Goal: Task Accomplishment & Management: Manage account settings

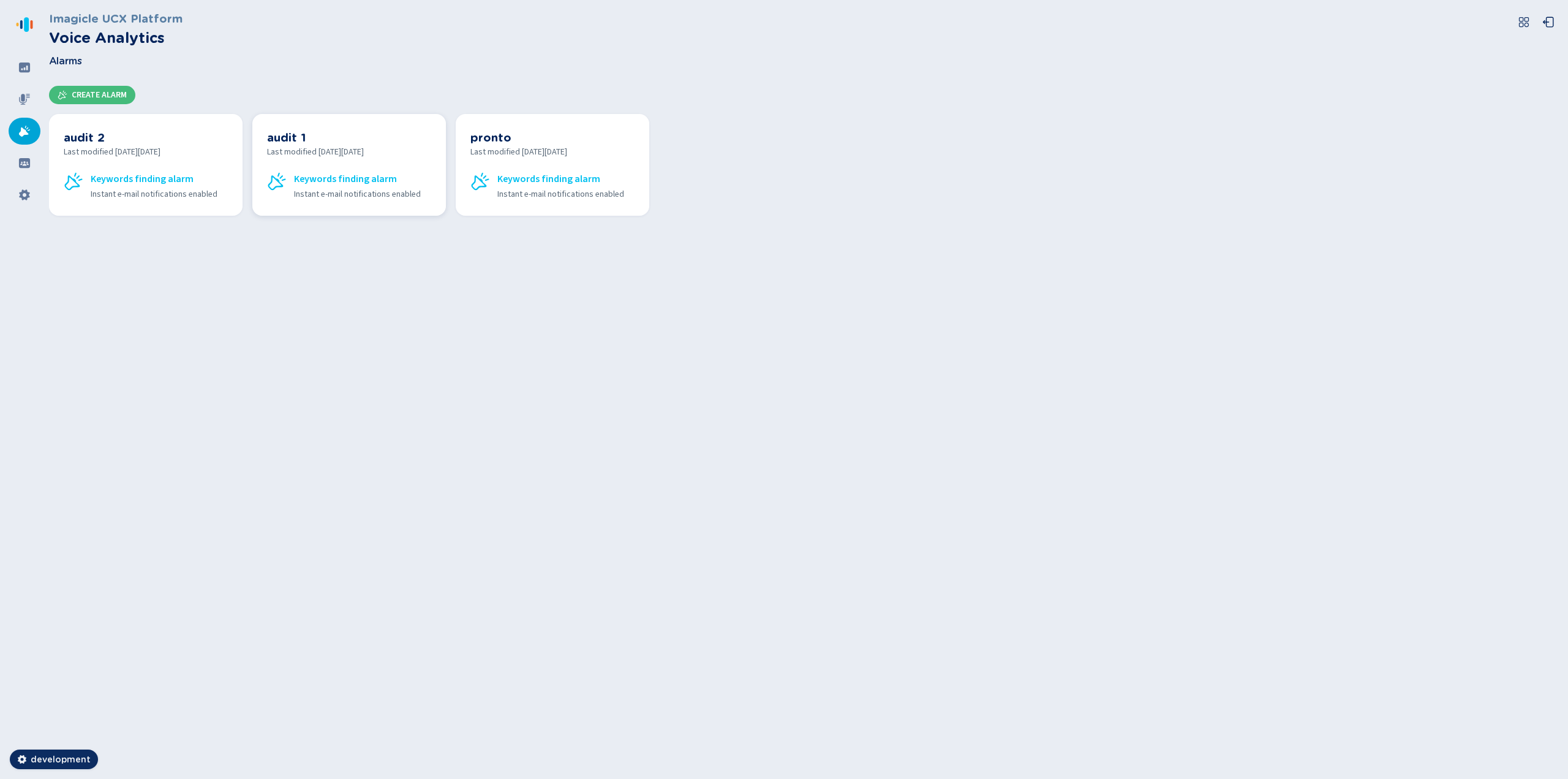
click at [346, 152] on span "Last modified [DATE][DATE]" at bounding box center [349, 153] width 164 height 13
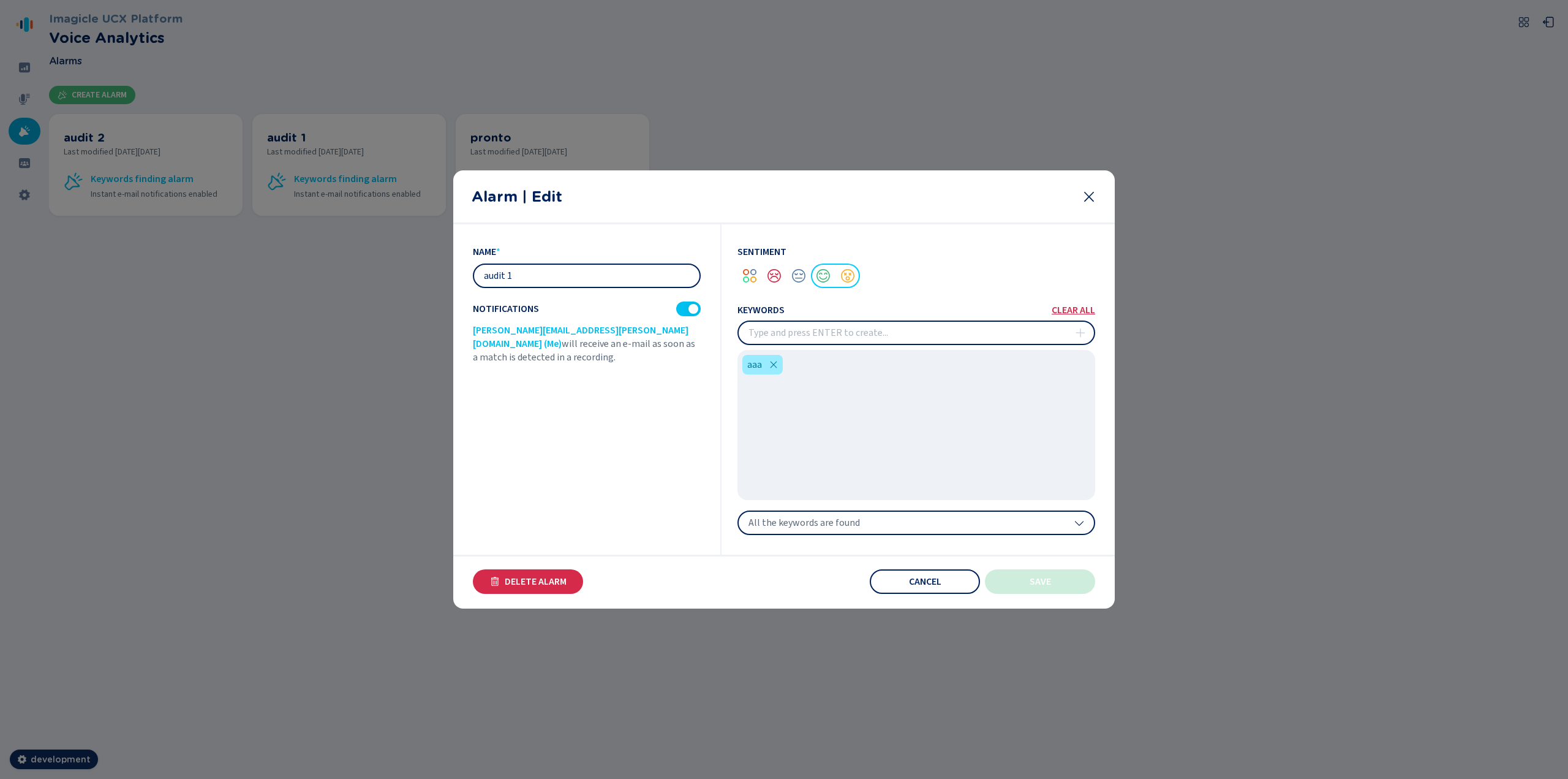
click at [607, 282] on input "audit 1" at bounding box center [586, 275] width 226 height 22
type input "audit"
click at [1031, 583] on span "Save" at bounding box center [1040, 581] width 21 height 10
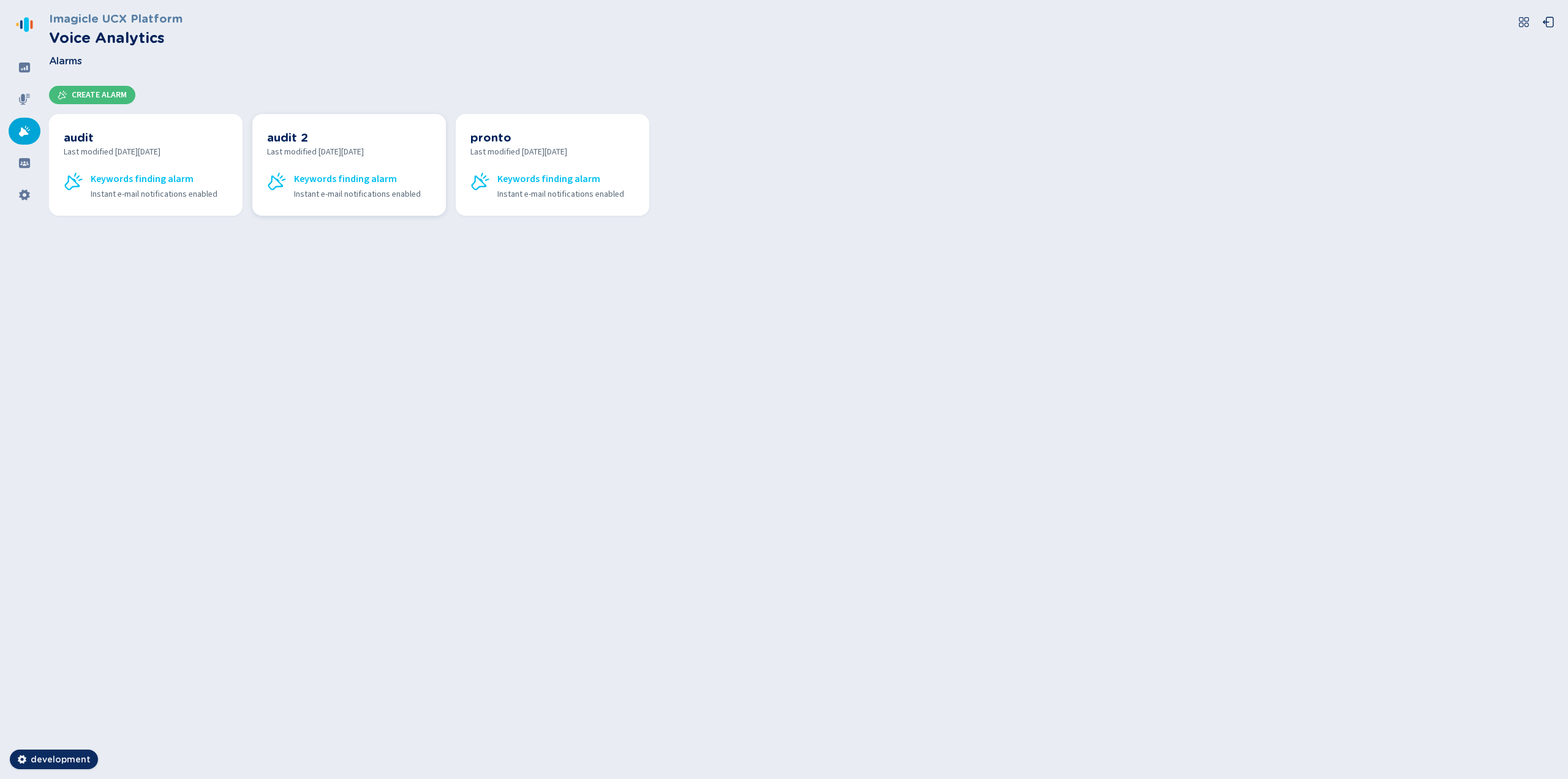
click at [325, 157] on span "Last modified [DATE][DATE]" at bounding box center [349, 153] width 164 height 13
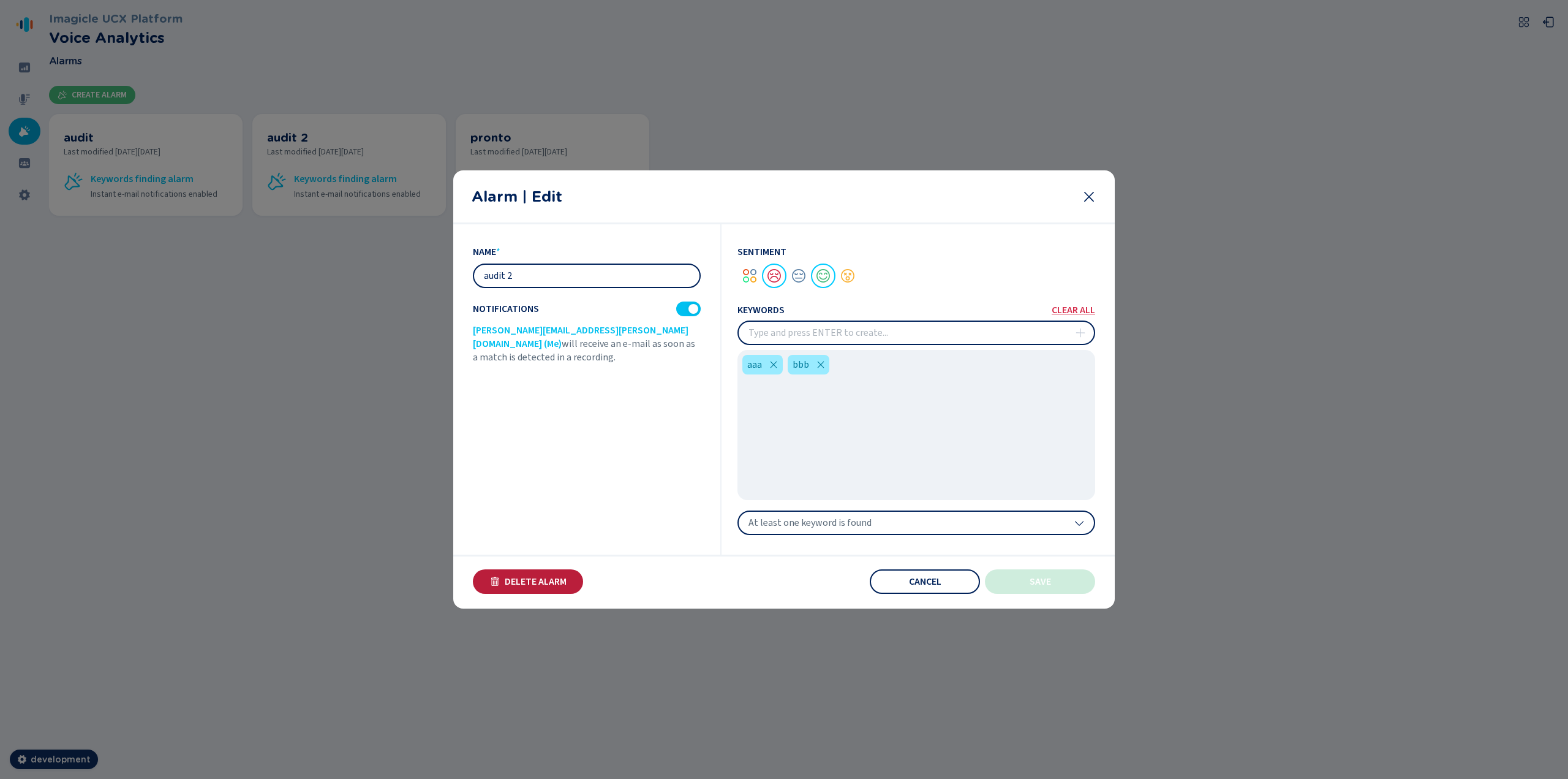
click at [529, 582] on span "Delete Alarm" at bounding box center [535, 581] width 62 height 10
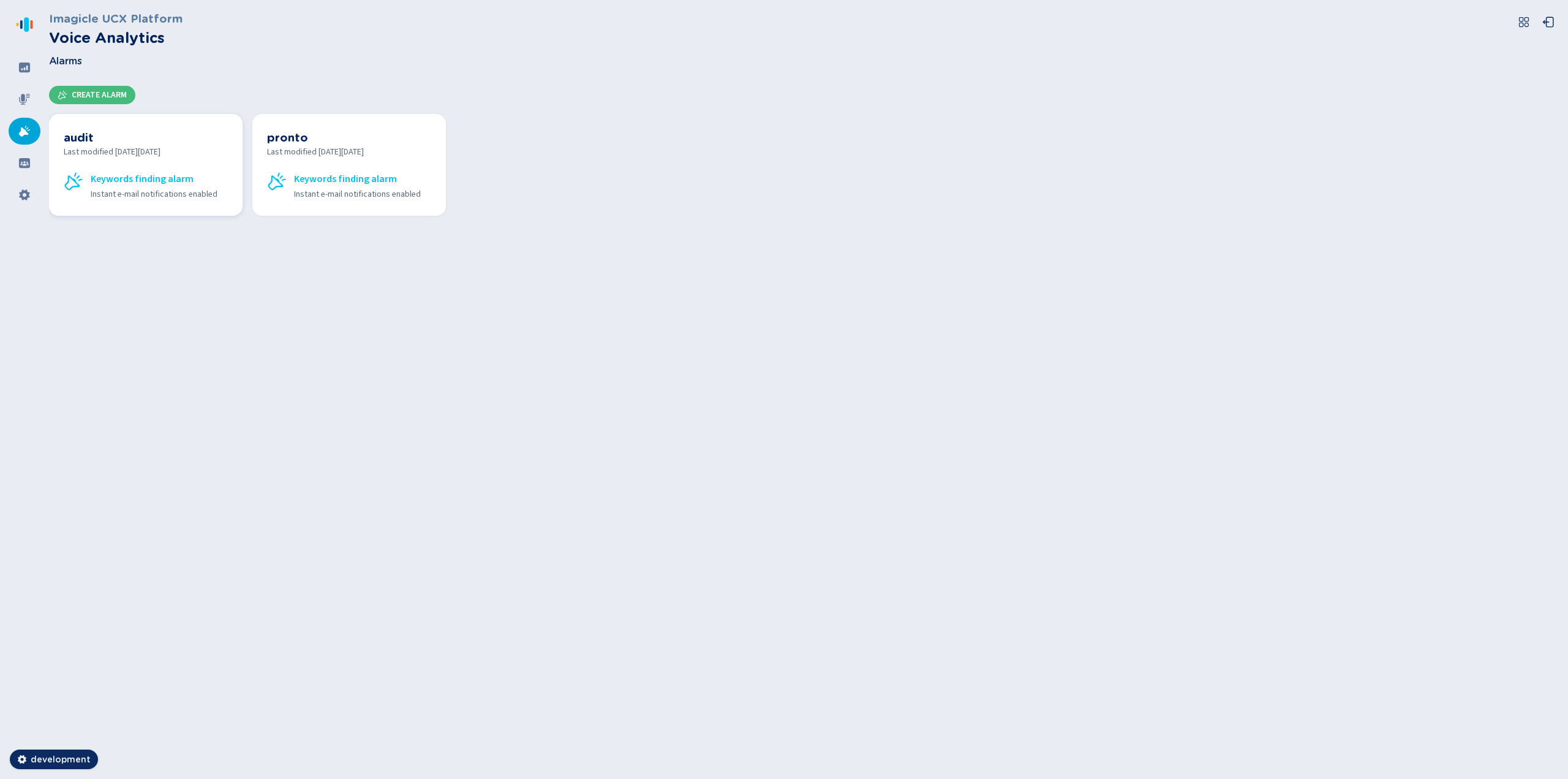
click at [108, 161] on div "audit Last modified [DATE][DATE] Keywords finding alarm Instant e-mail notifica…" at bounding box center [146, 165] width 164 height 72
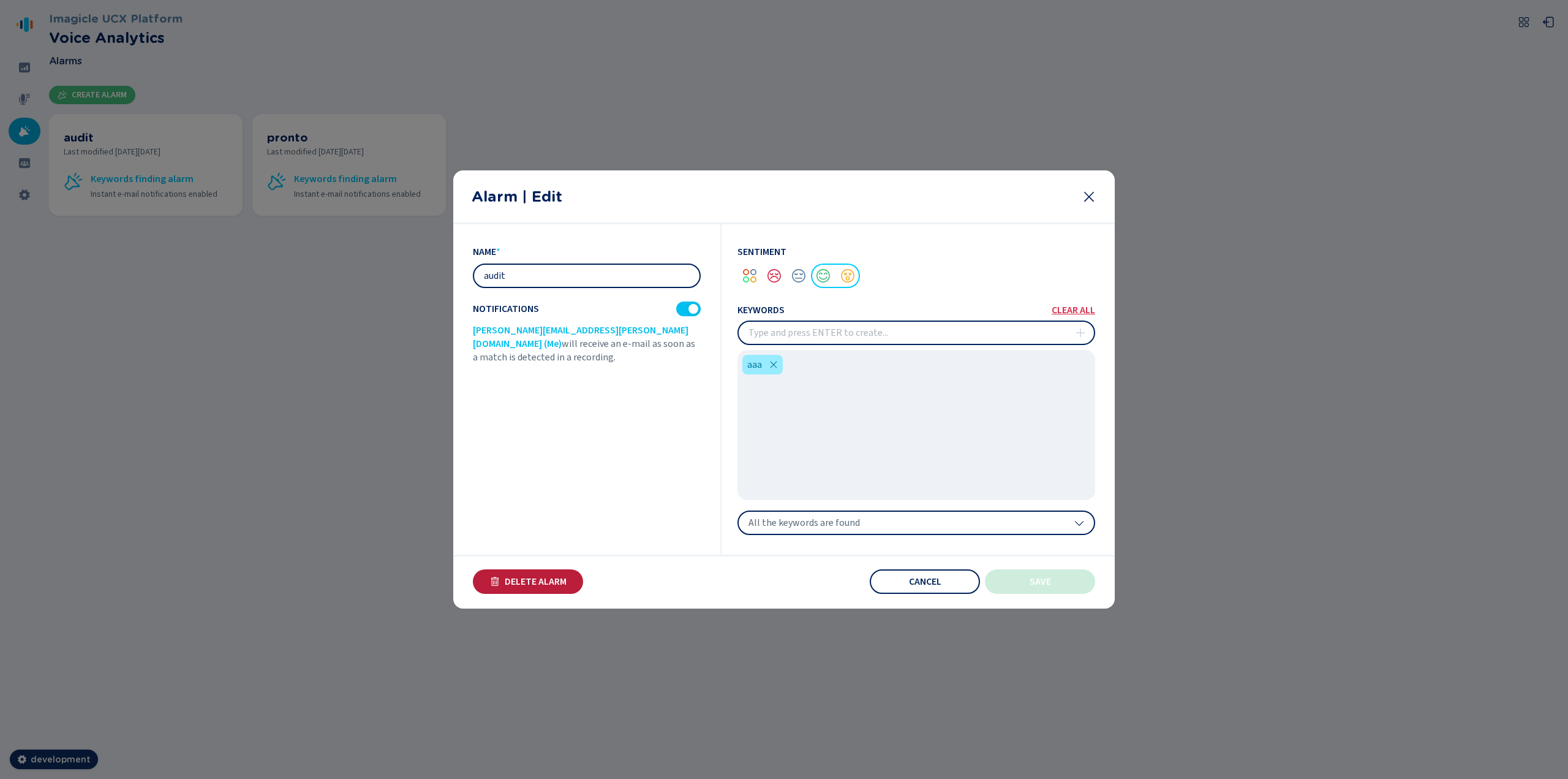
click at [501, 583] on button "Delete Alarm" at bounding box center [528, 581] width 110 height 24
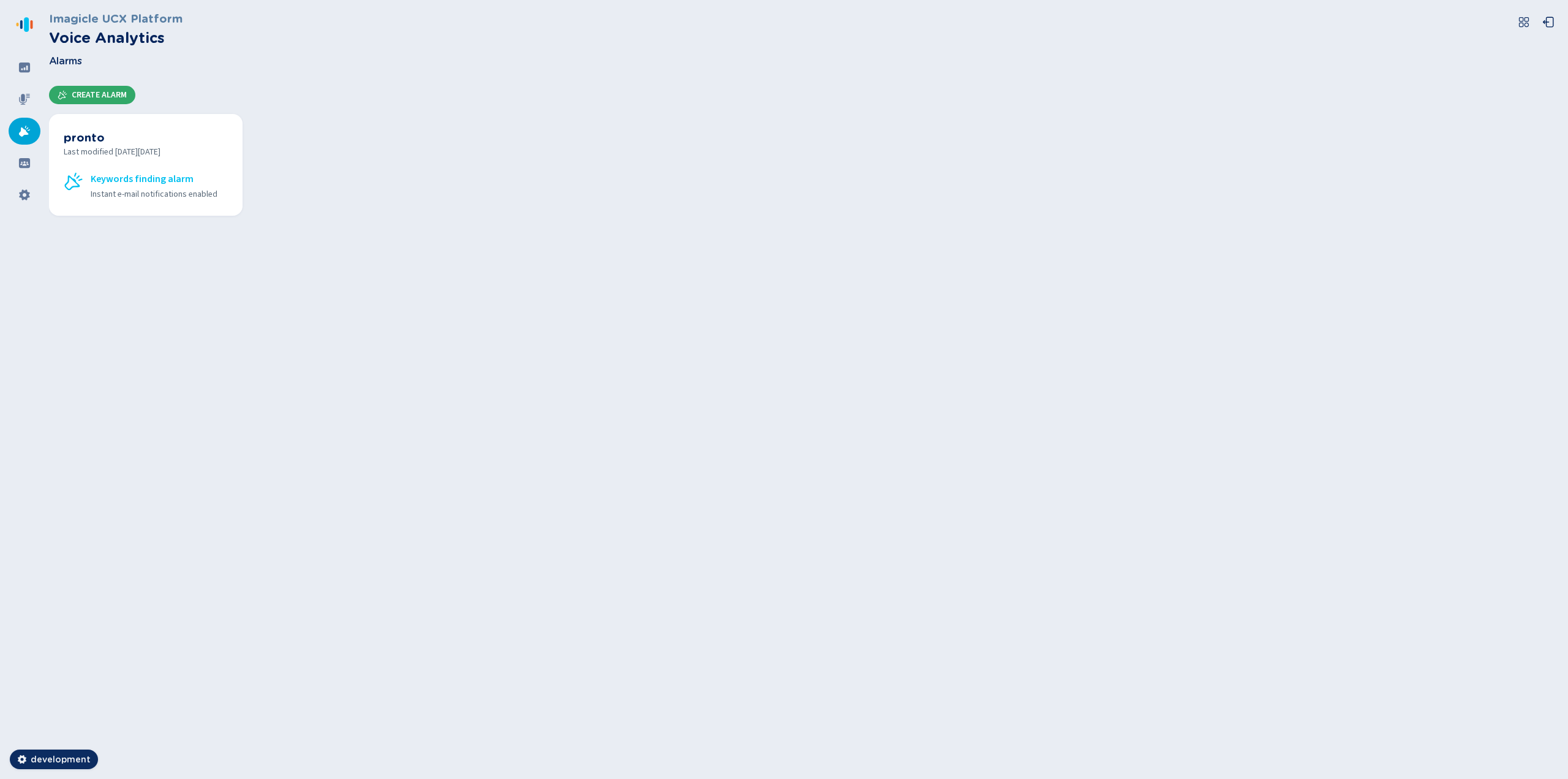
click at [103, 95] on span "Create Alarm" at bounding box center [99, 95] width 55 height 10
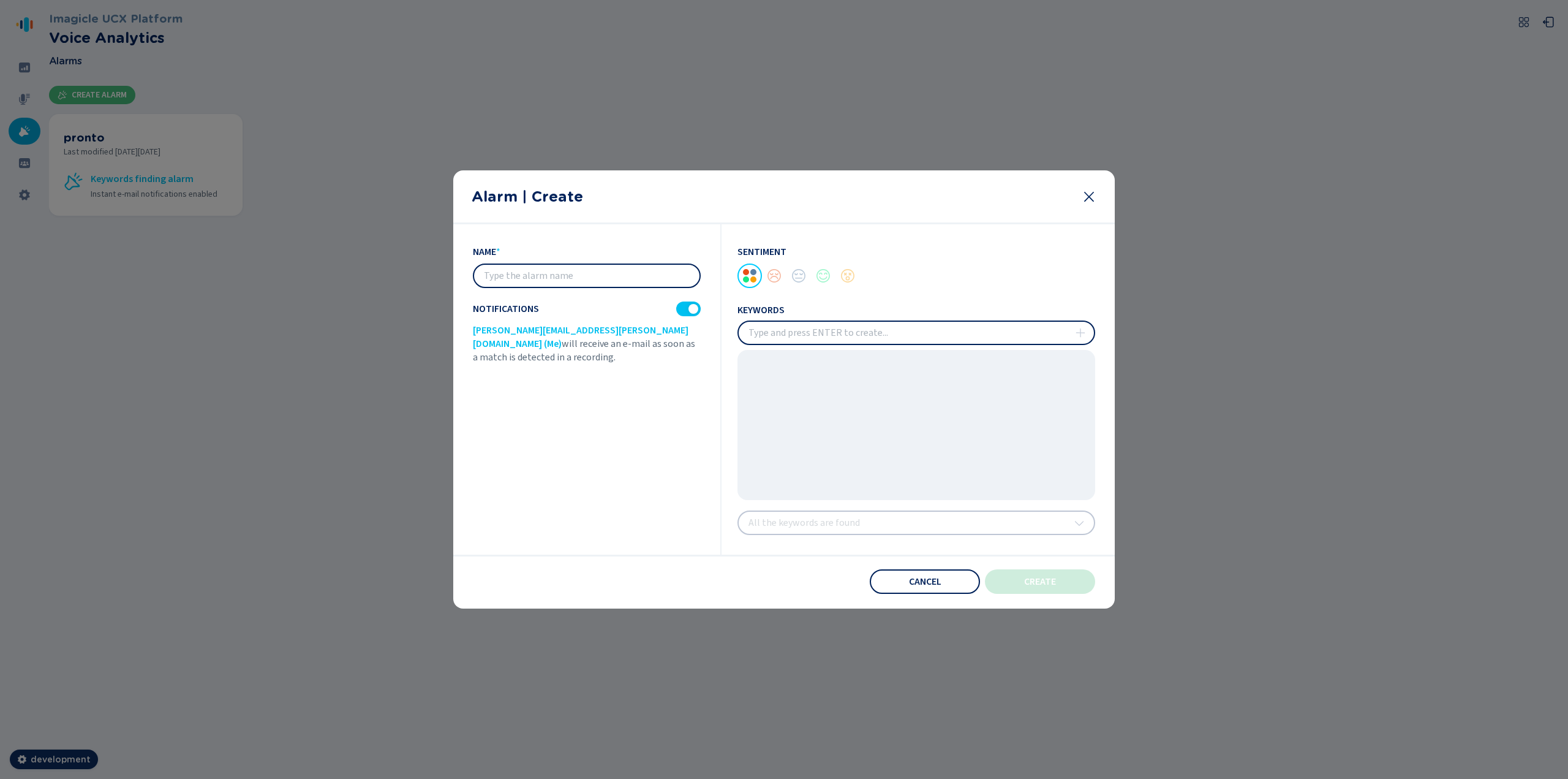
click at [508, 281] on input "text" at bounding box center [586, 275] width 226 height 22
type input "audit"
click at [791, 329] on input "insert" at bounding box center [917, 332] width 355 height 22
type input "pippo"
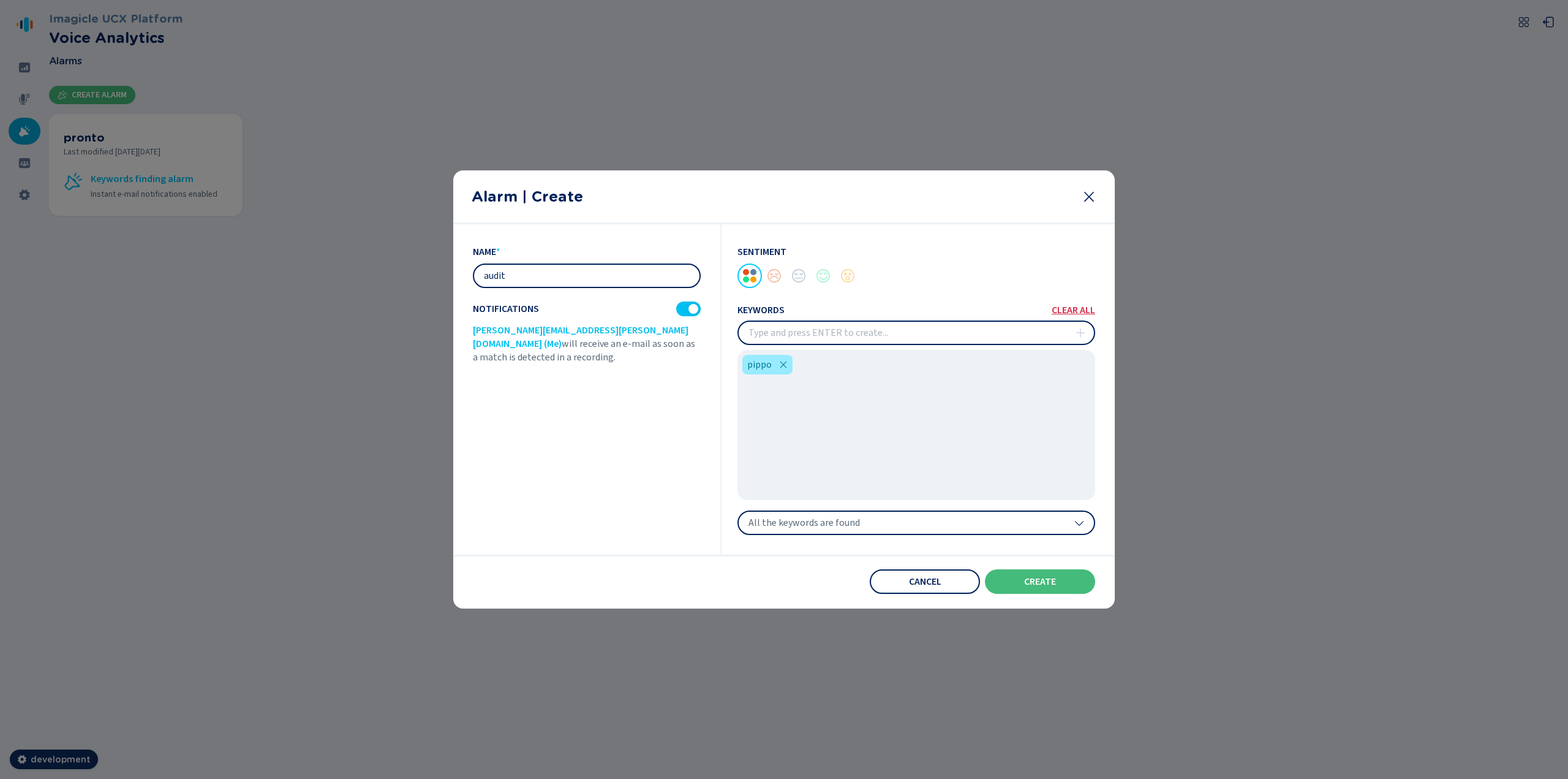
click at [1045, 579] on span "create" at bounding box center [1039, 581] width 32 height 10
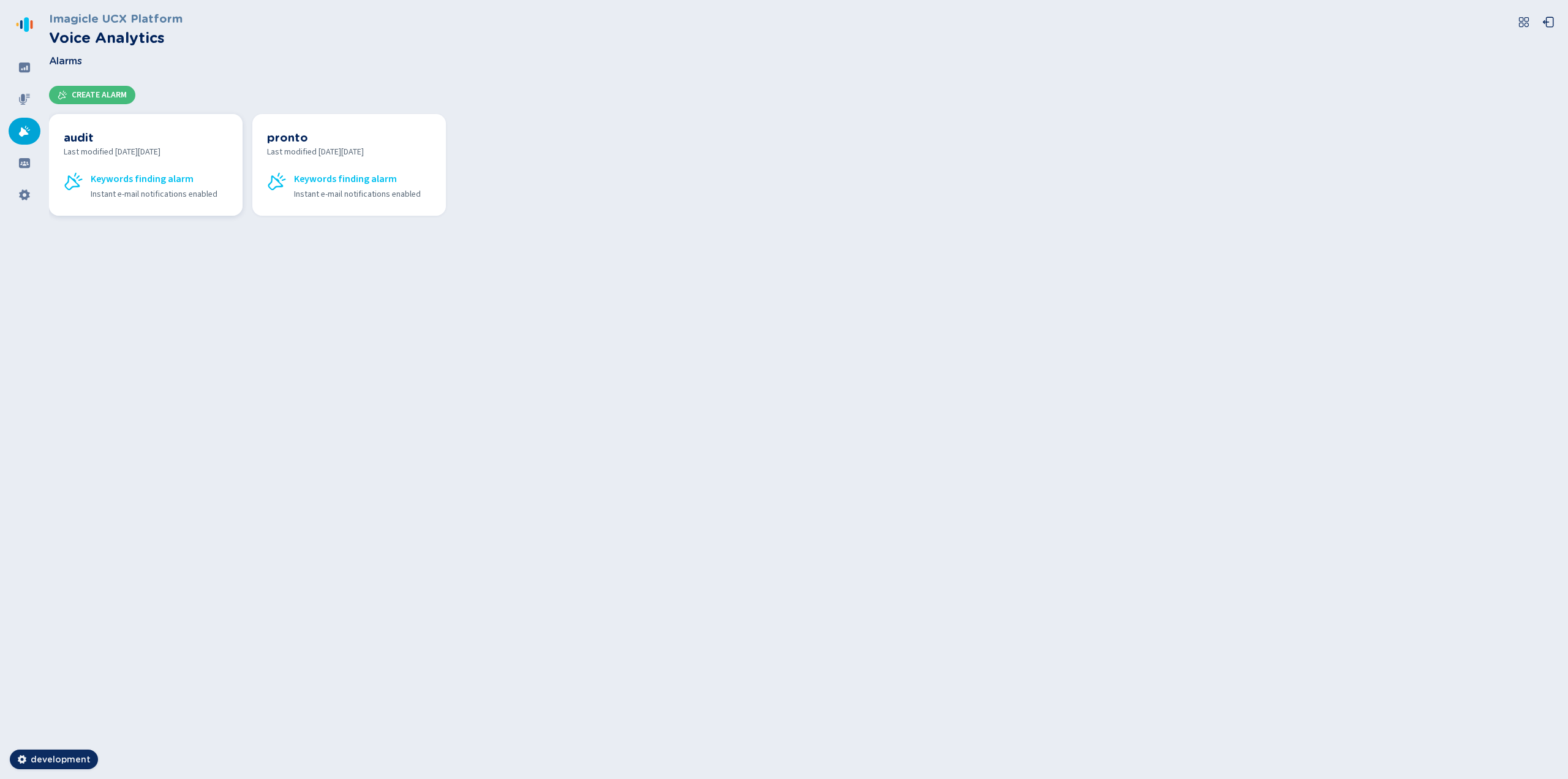
click at [186, 174] on span "Keywords finding alarm" at bounding box center [142, 179] width 103 height 15
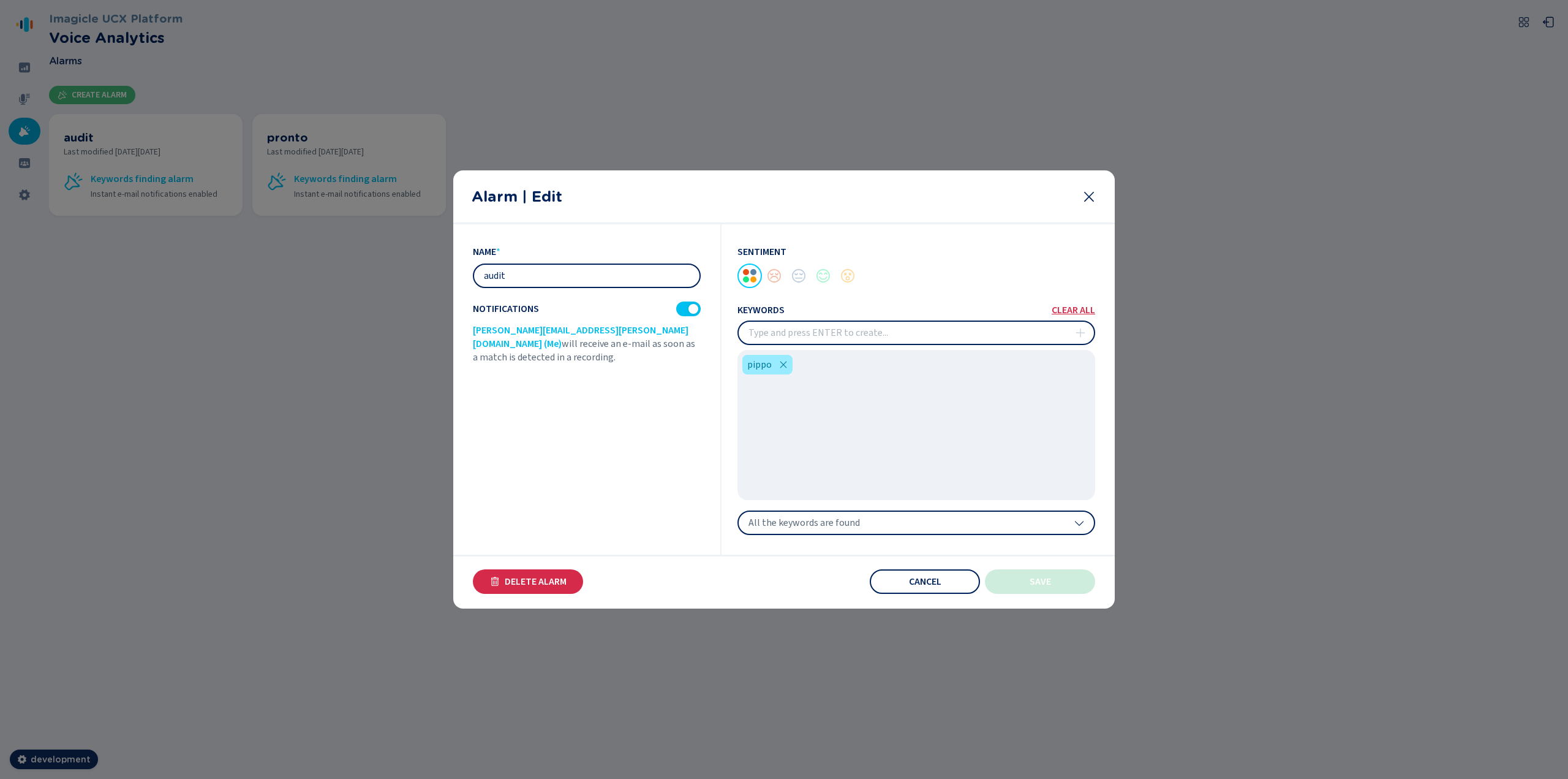
click at [775, 328] on input "insert" at bounding box center [917, 332] width 355 height 22
click at [1090, 200] on icon at bounding box center [1089, 196] width 15 height 15
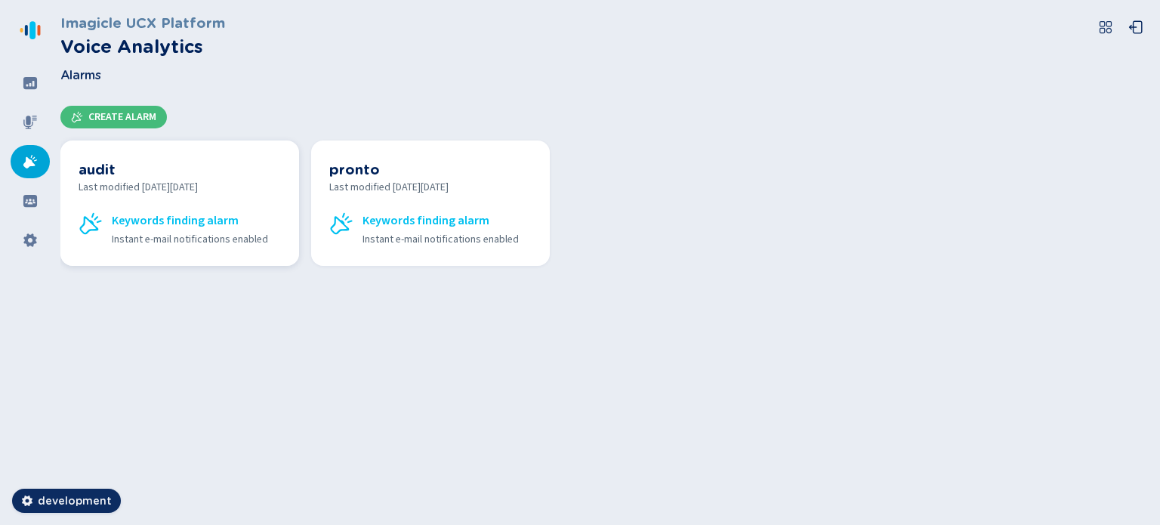
click at [151, 168] on h3 "audit" at bounding box center [180, 169] width 202 height 21
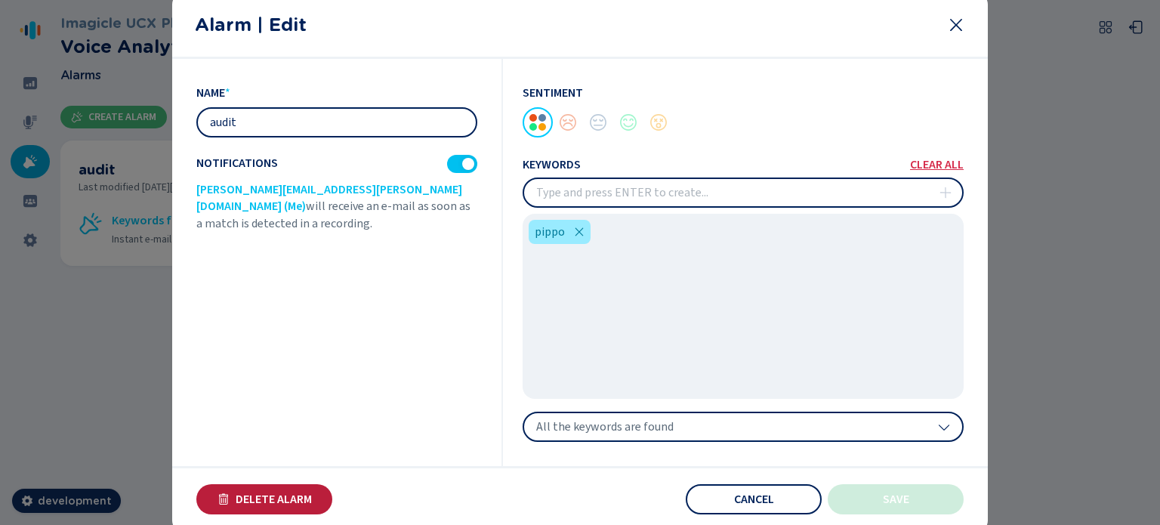
click at [290, 501] on span "Delete Alarm" at bounding box center [274, 499] width 76 height 12
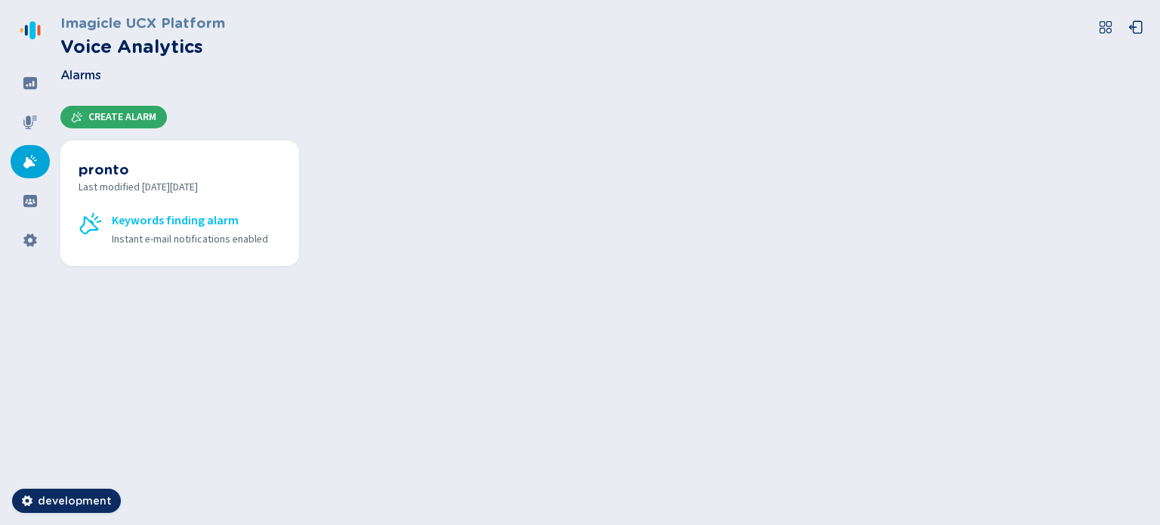
click at [126, 114] on span "Create Alarm" at bounding box center [122, 117] width 68 height 12
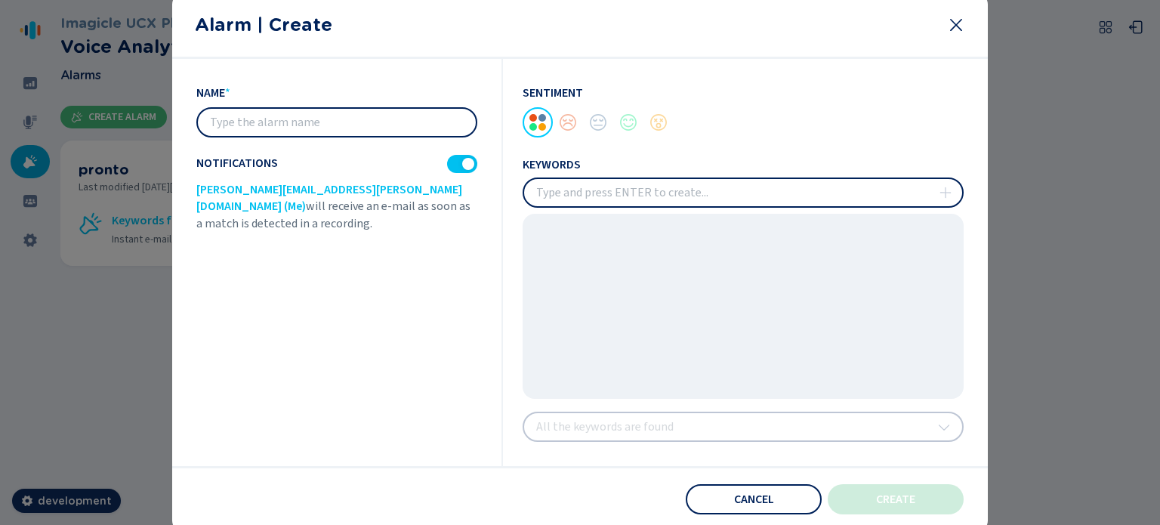
click at [344, 119] on input "text" at bounding box center [337, 122] width 278 height 27
type input "pippo"
click at [563, 122] on div at bounding box center [568, 122] width 30 height 30
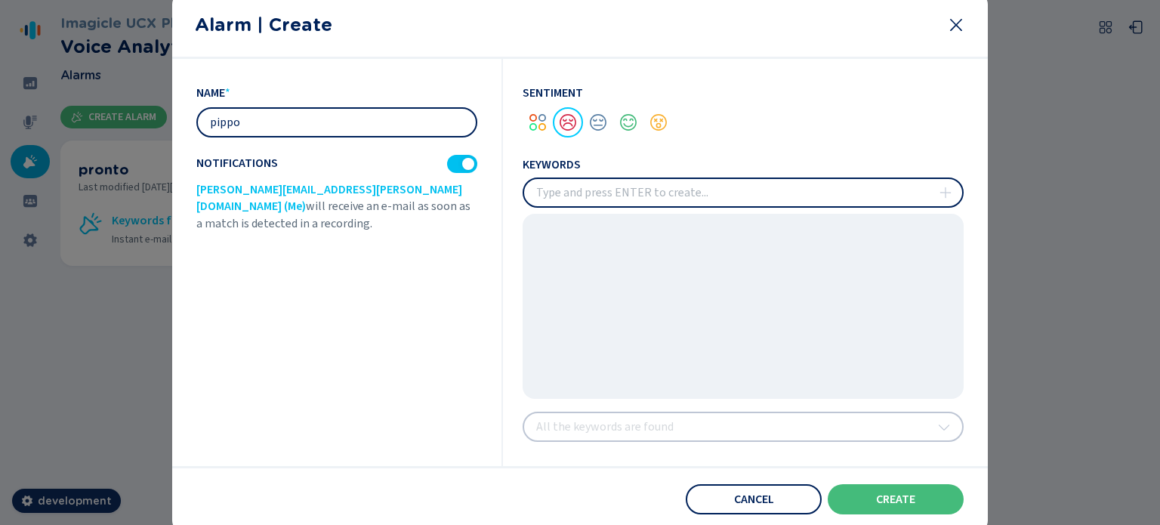
click at [583, 186] on input "insert" at bounding box center [743, 192] width 438 height 27
type input "pluto"
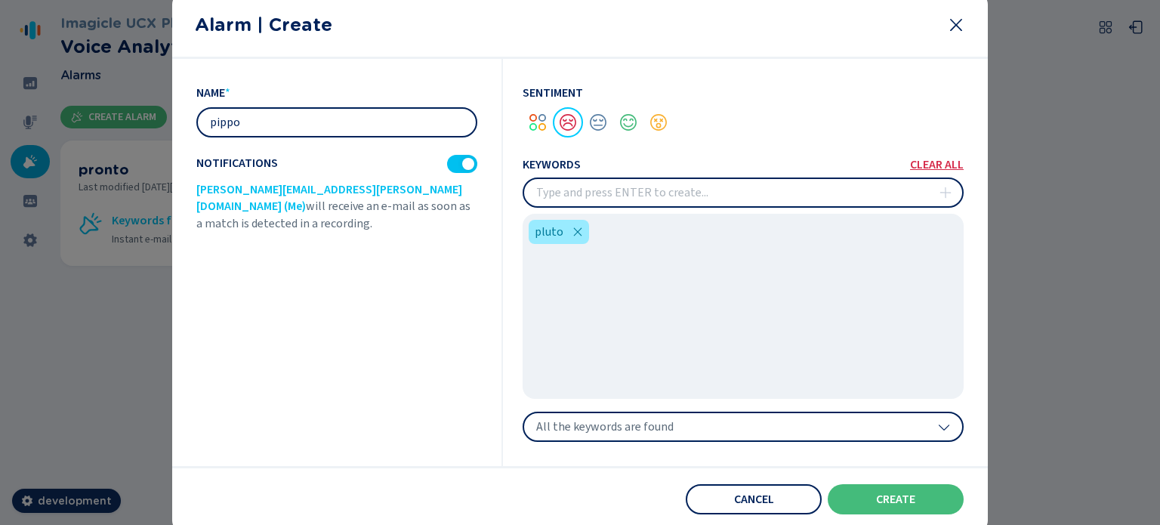
click at [636, 425] on span "All the keywords are found" at bounding box center [604, 426] width 137 height 15
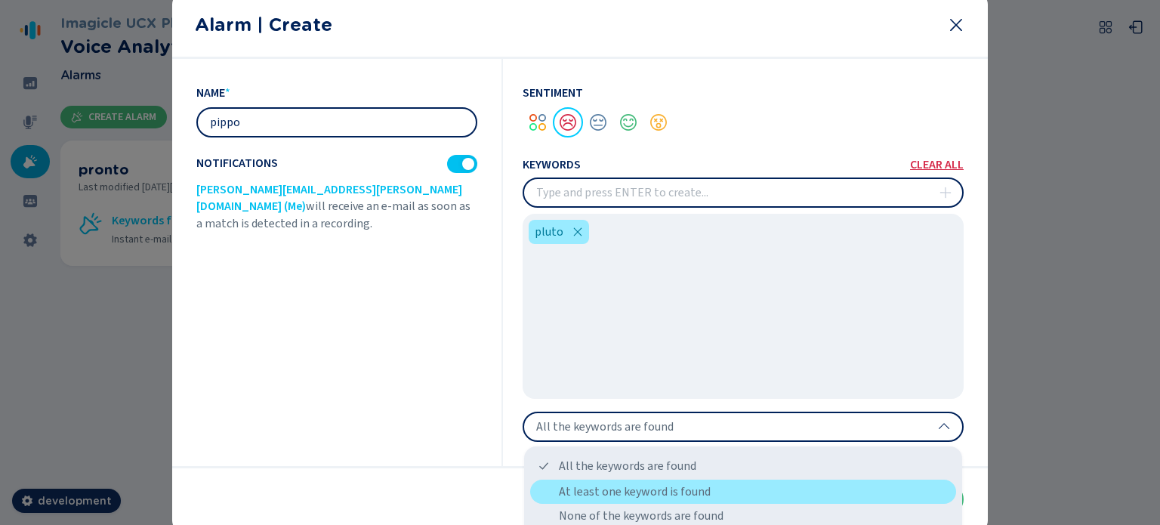
click at [643, 495] on div "At least one keyword is found" at bounding box center [743, 491] width 426 height 24
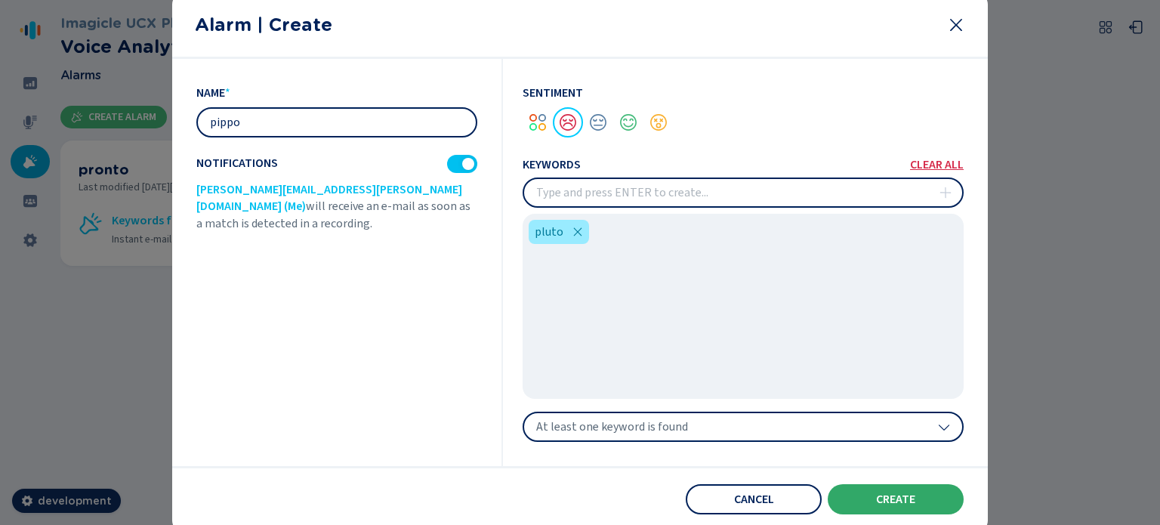
click at [885, 498] on span "create" at bounding box center [895, 499] width 39 height 12
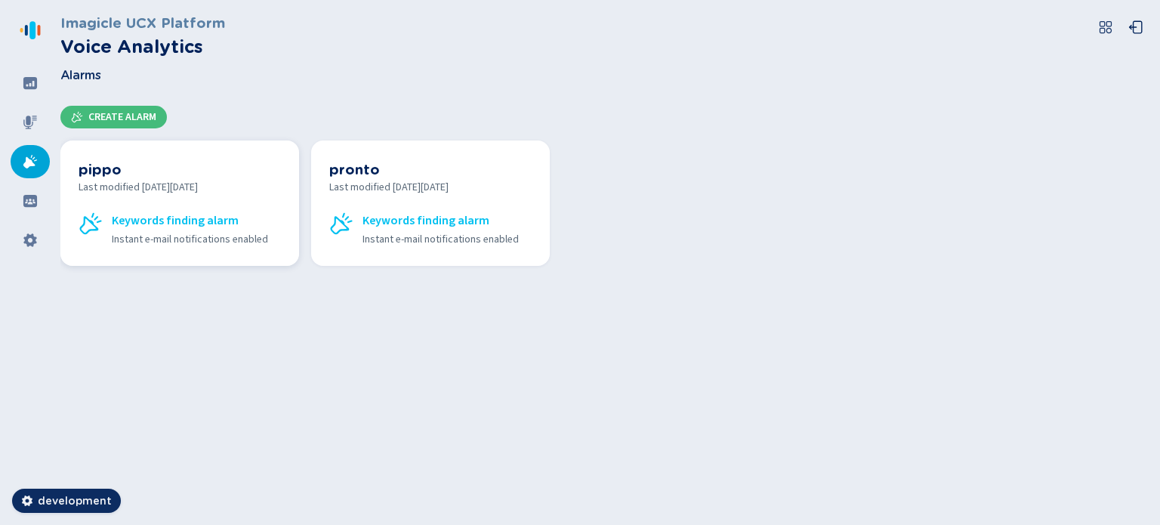
click at [128, 175] on h3 "pippo" at bounding box center [180, 169] width 202 height 21
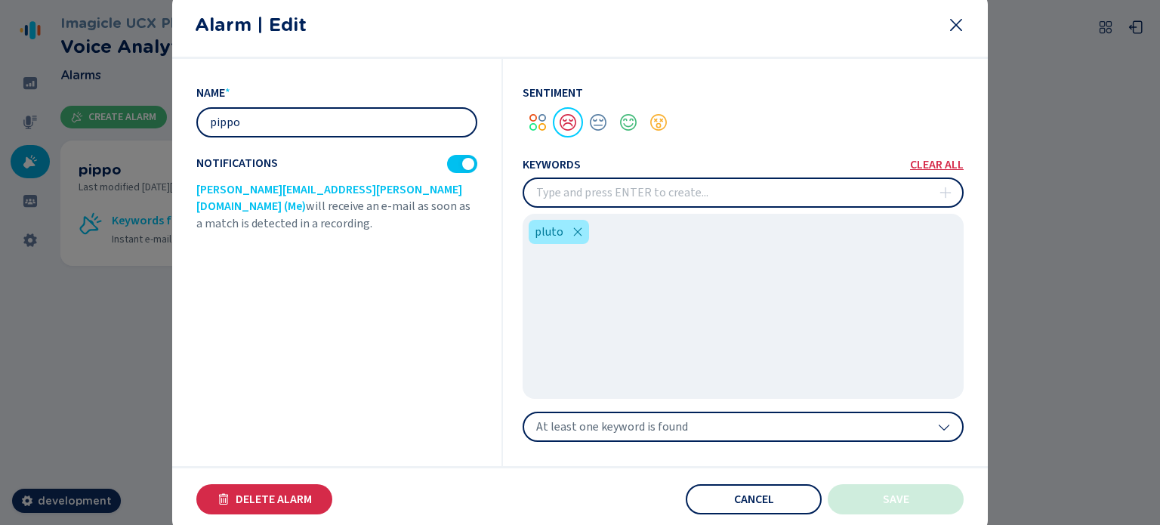
click at [288, 122] on input "pippo" at bounding box center [337, 122] width 278 height 27
type input "paperino"
click at [880, 498] on button "Save" at bounding box center [895, 499] width 136 height 30
